Goal: Transaction & Acquisition: Download file/media

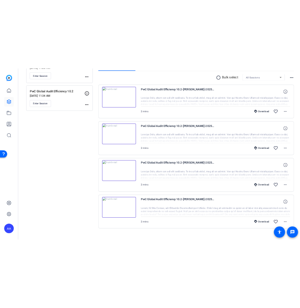
scroll to position [154, 0]
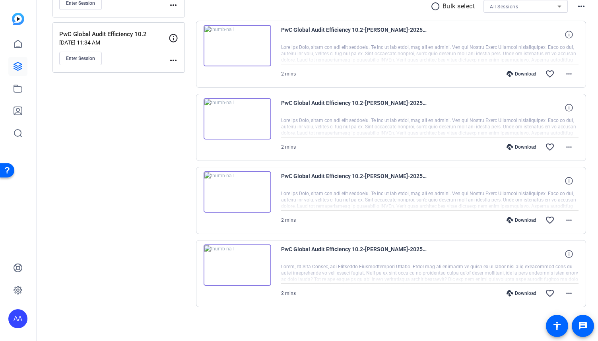
click at [511, 294] on div "Download" at bounding box center [521, 293] width 38 height 6
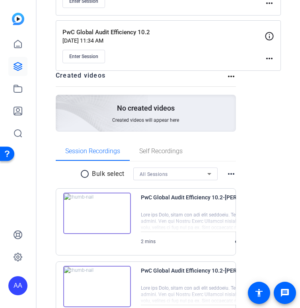
click at [273, 98] on div "Sessions Scripts Sessions more_horiz PwC Global Audit Efficiency 10.3 [DATE] 11…" at bounding box center [168, 201] width 263 height 617
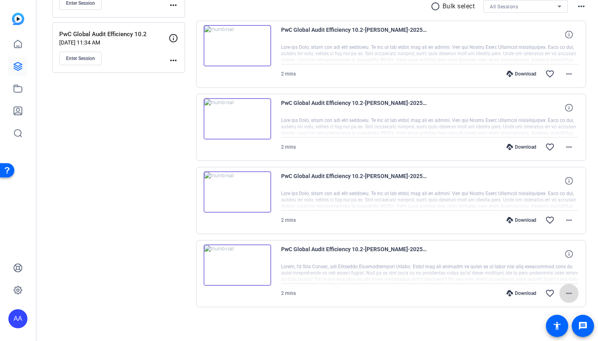
click at [564, 293] on mat-icon "more_horiz" at bounding box center [569, 294] width 10 height 10
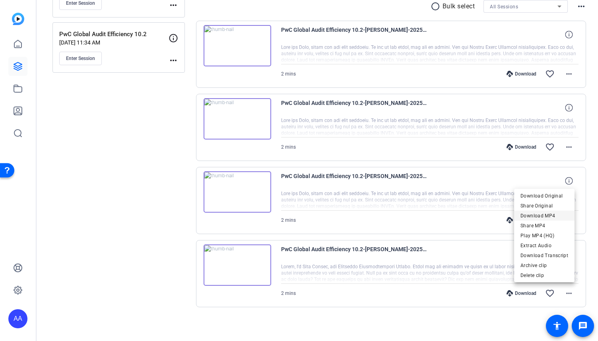
click at [536, 215] on span "Download MP4" at bounding box center [544, 216] width 48 height 10
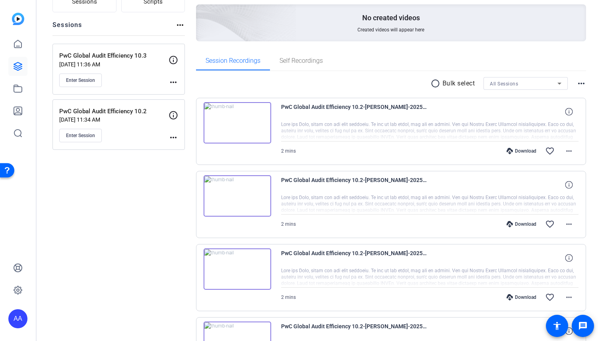
scroll to position [75, 0]
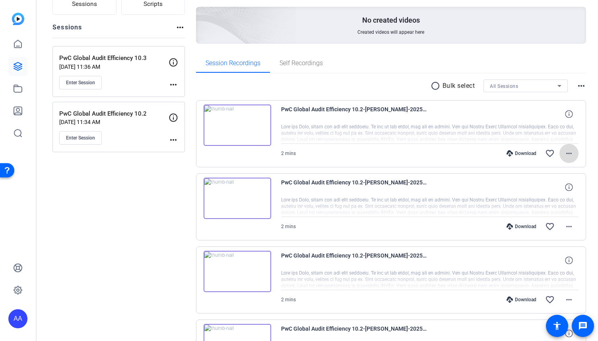
click at [569, 153] on mat-icon "more_horiz" at bounding box center [569, 154] width 10 height 10
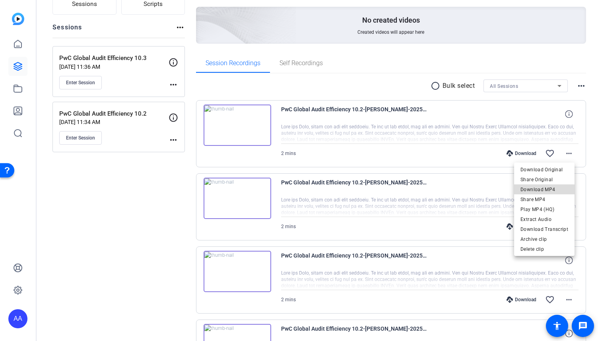
click at [554, 189] on span "Download MP4" at bounding box center [544, 190] width 48 height 10
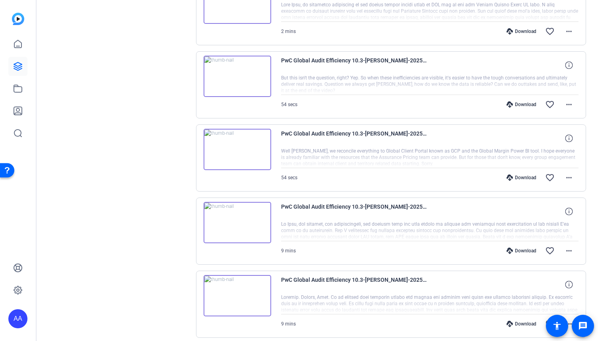
scroll to position [605, 0]
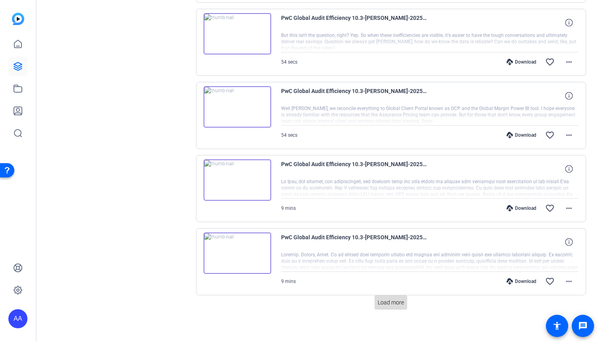
click at [383, 299] on span "Load more" at bounding box center [391, 303] width 26 height 8
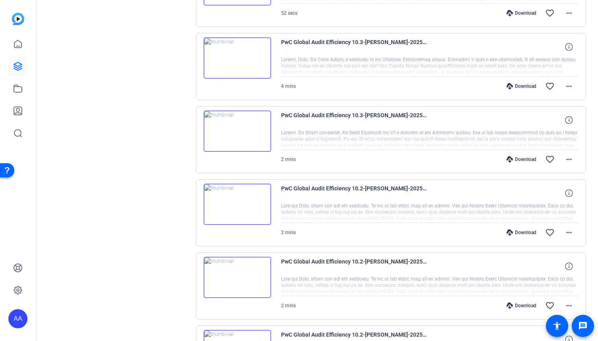
scroll to position [1042, 0]
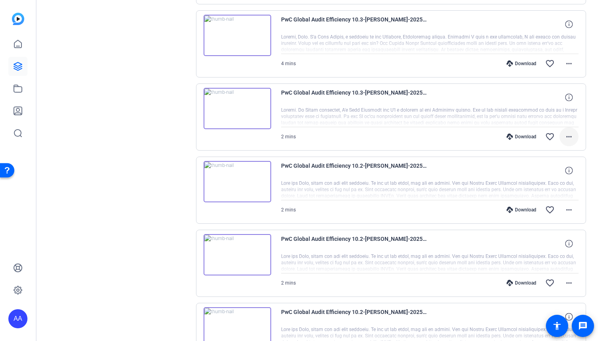
click at [566, 132] on mat-icon "more_horiz" at bounding box center [569, 137] width 10 height 10
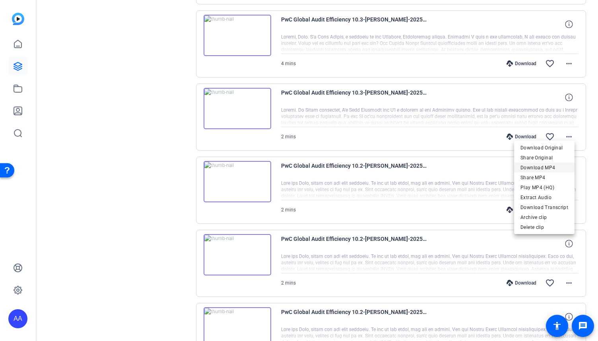
click at [546, 166] on span "Download MP4" at bounding box center [544, 168] width 48 height 10
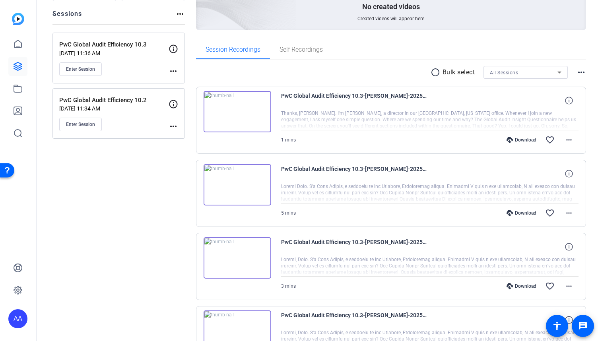
scroll to position [128, 0]
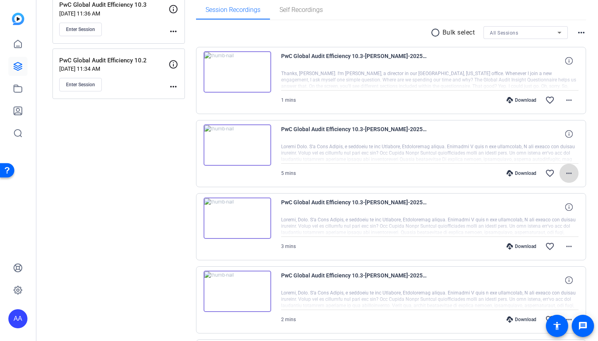
click at [566, 175] on mat-icon "more_horiz" at bounding box center [569, 174] width 10 height 10
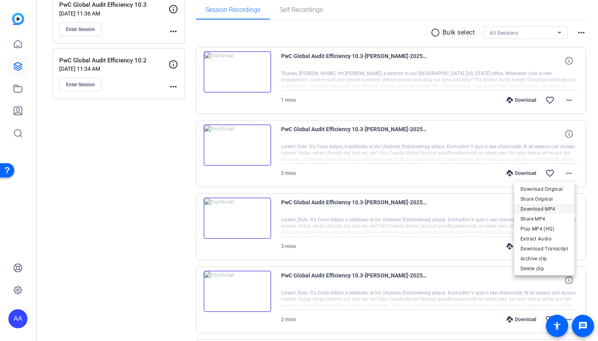
click at [552, 208] on span "Download MP4" at bounding box center [544, 209] width 48 height 10
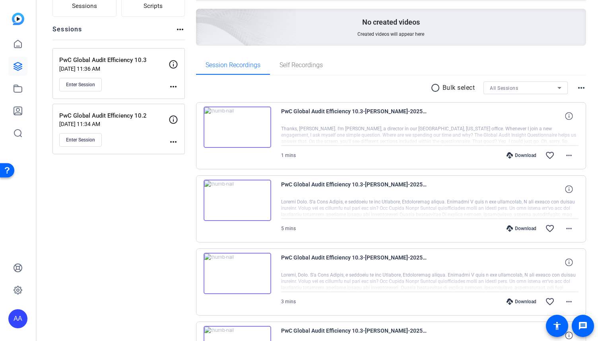
scroll to position [48, 0]
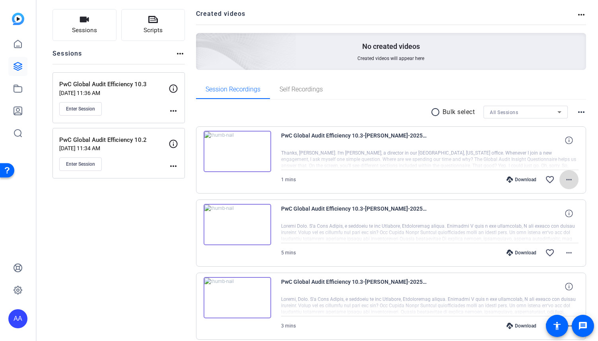
click at [565, 179] on mat-icon "more_horiz" at bounding box center [569, 180] width 10 height 10
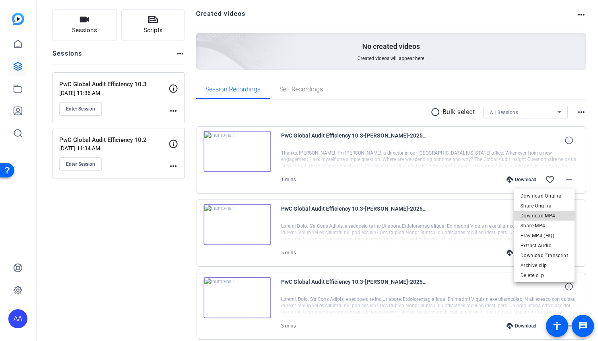
click at [558, 213] on span "Download MP4" at bounding box center [544, 216] width 48 height 10
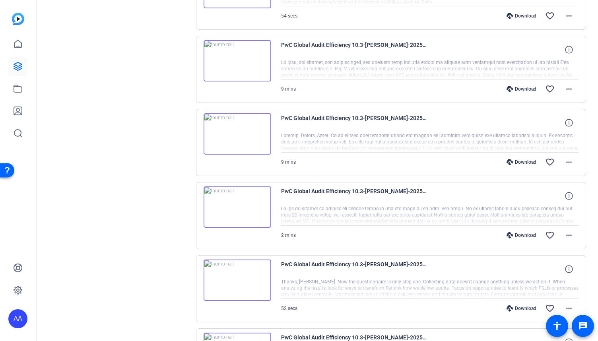
scroll to position [764, 0]
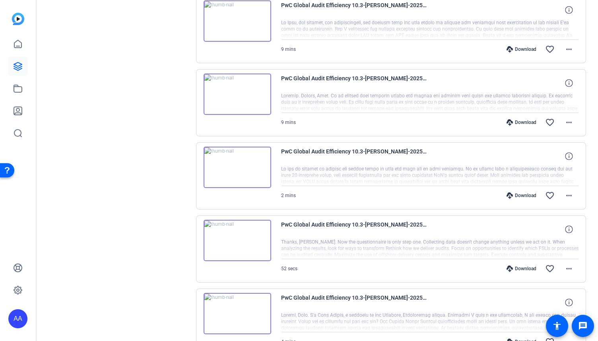
click at [417, 174] on div at bounding box center [430, 176] width 298 height 20
click at [237, 164] on img at bounding box center [238, 167] width 68 height 41
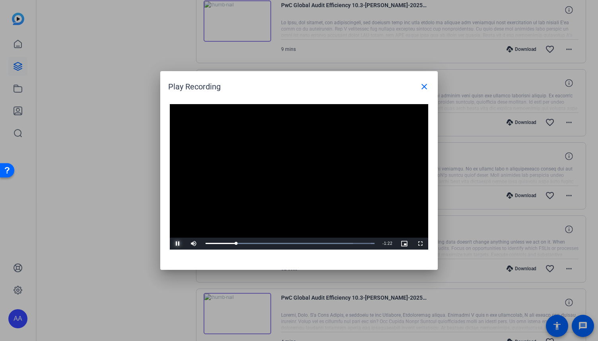
click at [178, 244] on span "Video Player" at bounding box center [178, 244] width 16 height 0
click at [422, 87] on mat-icon "close" at bounding box center [424, 87] width 10 height 10
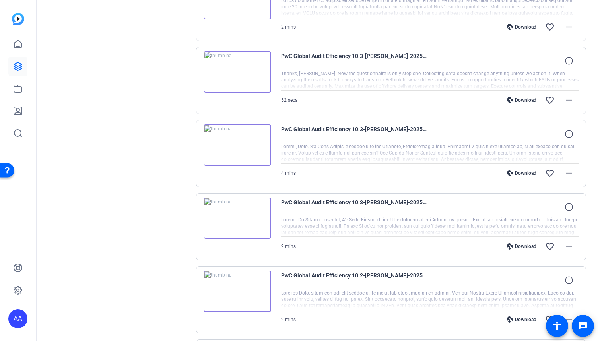
scroll to position [923, 0]
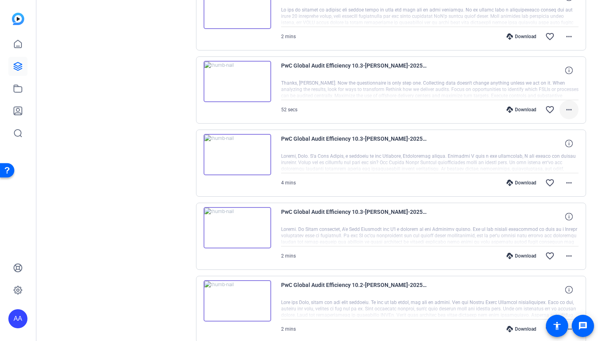
click at [568, 106] on mat-icon "more_horiz" at bounding box center [569, 110] width 10 height 10
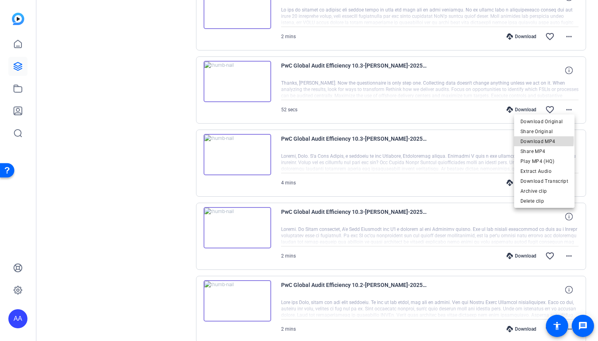
click at [537, 140] on span "Download MP4" at bounding box center [544, 142] width 48 height 10
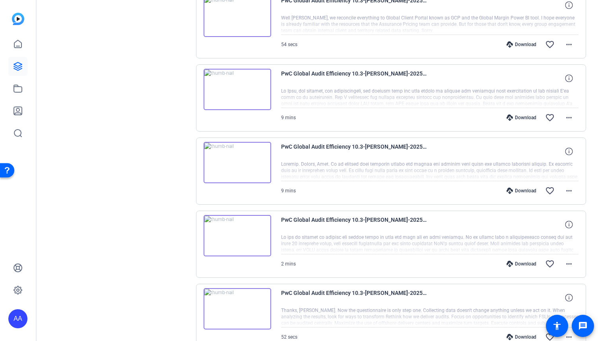
scroll to position [724, 0]
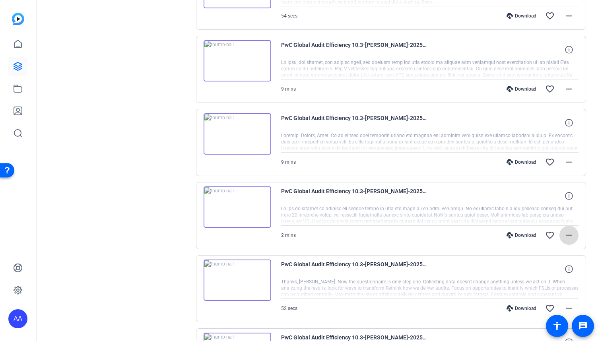
click at [564, 231] on mat-icon "more_horiz" at bounding box center [569, 236] width 10 height 10
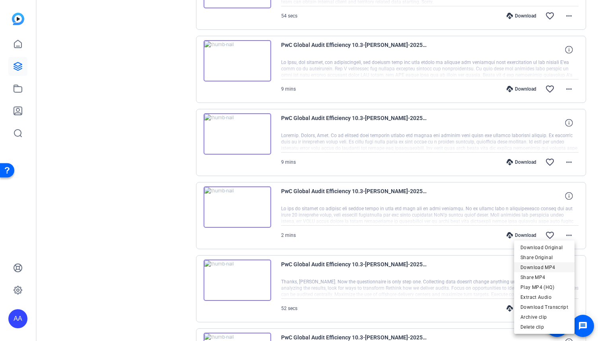
click at [545, 265] on span "Download MP4" at bounding box center [544, 268] width 48 height 10
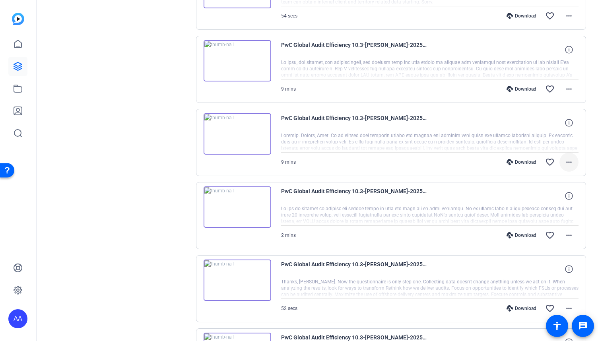
click at [564, 159] on mat-icon "more_horiz" at bounding box center [569, 162] width 10 height 10
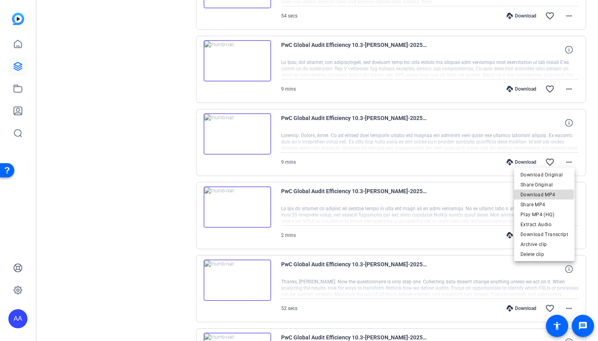
click at [542, 194] on span "Download MP4" at bounding box center [544, 195] width 48 height 10
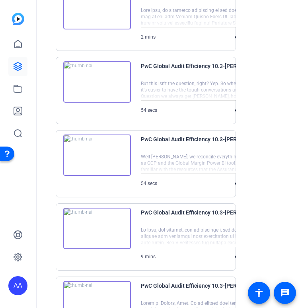
click at [268, 41] on div "Sessions Scripts Sessions more_horiz PwC Global Audit Efficiency 10.3 Sep 30, 2…" at bounding box center [168, 143] width 263 height 1641
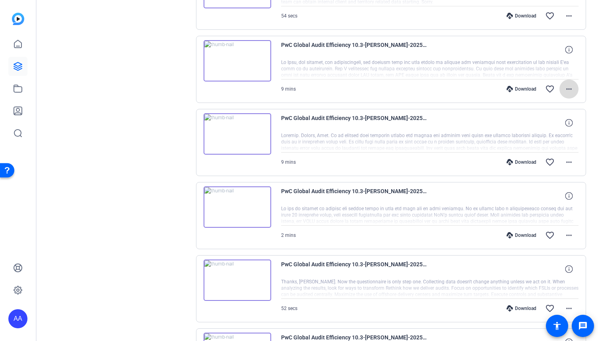
click at [564, 86] on mat-icon "more_horiz" at bounding box center [569, 89] width 10 height 10
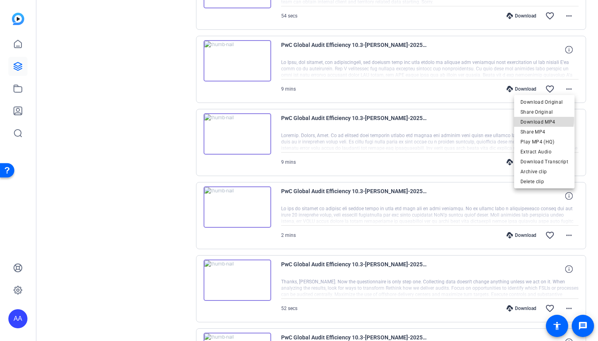
click at [537, 119] on span "Download MP4" at bounding box center [544, 122] width 48 height 10
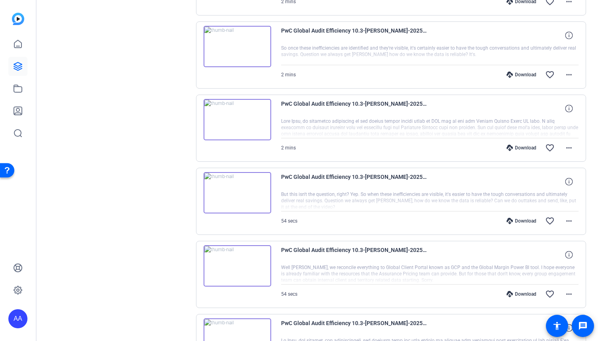
scroll to position [406, 0]
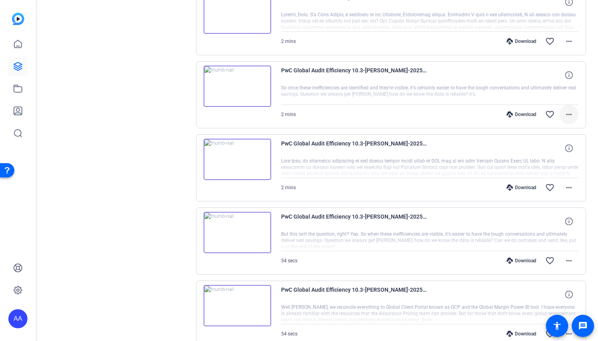
click at [568, 112] on mat-icon "more_horiz" at bounding box center [569, 115] width 10 height 10
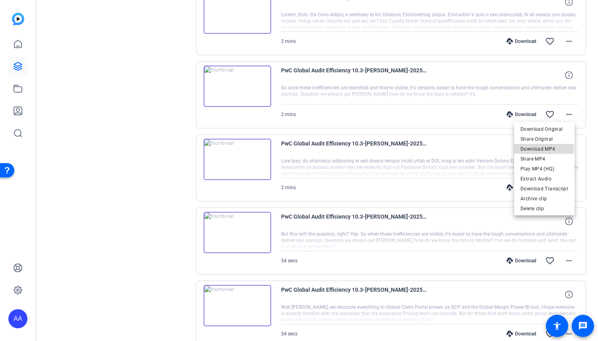
click at [540, 148] on span "Download MP4" at bounding box center [544, 149] width 48 height 10
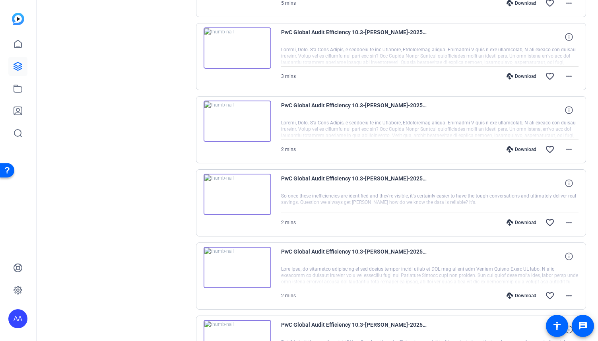
scroll to position [287, 0]
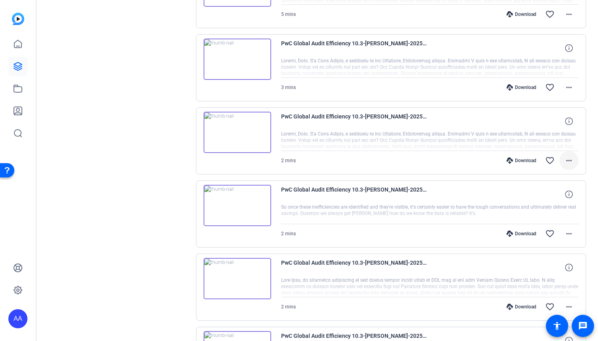
click at [566, 159] on mat-icon "more_horiz" at bounding box center [569, 161] width 10 height 10
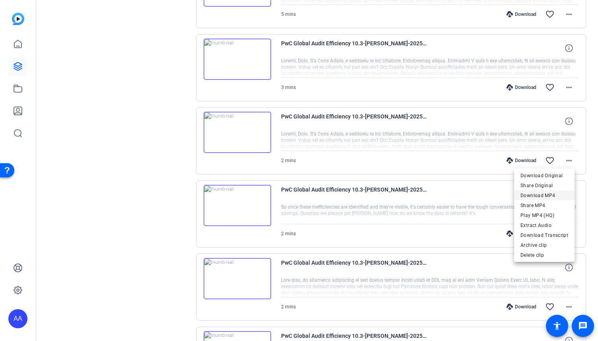
click at [546, 194] on span "Download MP4" at bounding box center [544, 196] width 48 height 10
